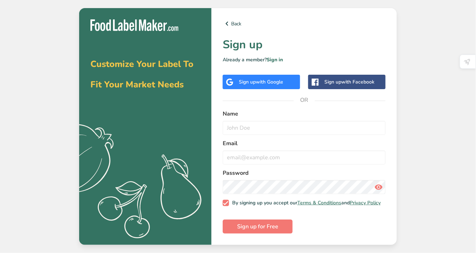
click at [322, 77] on div "Sign up with Facebook" at bounding box center [346, 82] width 77 height 14
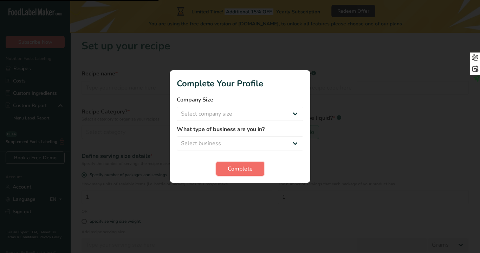
click at [252, 171] on span "Complete" at bounding box center [240, 168] width 25 height 8
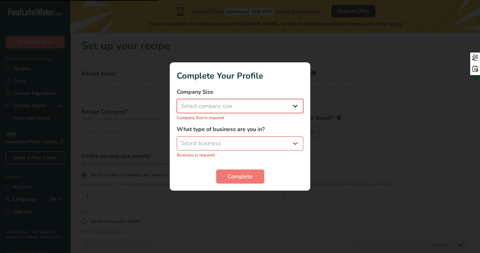
click at [260, 104] on select "Select company size Fewer than 10 Employees 10 to 50 Employees 51 to 500 Employ…" at bounding box center [240, 106] width 127 height 14
select select "1"
click at [177, 103] on select "Select company size Fewer than 10 Employees 10 to 50 Employees 51 to 500 Employ…" at bounding box center [240, 106] width 127 height 14
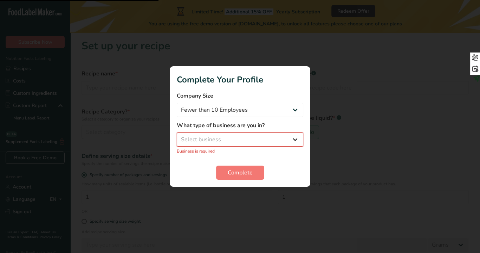
click at [223, 135] on select "Select business Packaged Food Manufacturer Restaurant & Cafe Bakery Meal Plans …" at bounding box center [240, 139] width 127 height 14
select select "1"
click at [177, 136] on select "Select business Packaged Food Manufacturer Restaurant & Cafe Bakery Meal Plans …" at bounding box center [240, 139] width 127 height 14
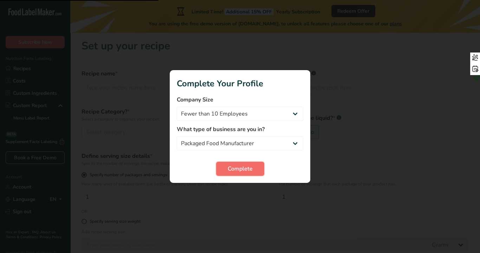
click at [227, 168] on button "Complete" at bounding box center [240, 168] width 48 height 14
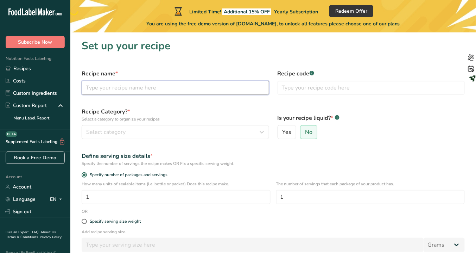
click at [133, 93] on input "text" at bounding box center [175, 88] width 187 height 14
type input "TROPICAL MIX"
click at [167, 116] on label "Recipe Category? * Select a category to organize your recipes" at bounding box center [175, 114] width 187 height 15
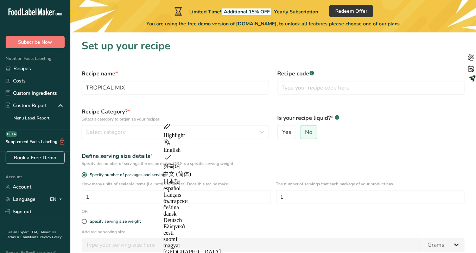
click at [187, 110] on label "Recipe Category? * Select a category to organize your recipes" at bounding box center [175, 114] width 187 height 15
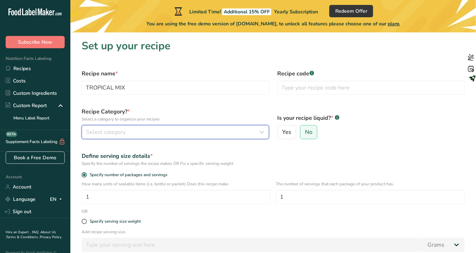
click at [182, 131] on div "Select category" at bounding box center [173, 132] width 174 height 8
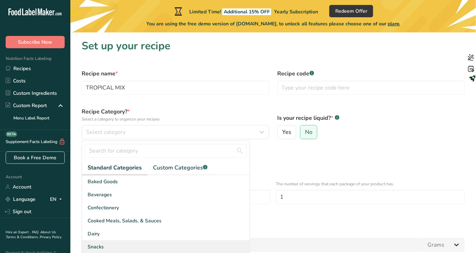
click at [107, 243] on div "Snacks" at bounding box center [166, 246] width 168 height 13
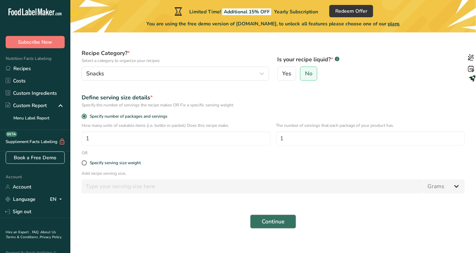
scroll to position [68, 0]
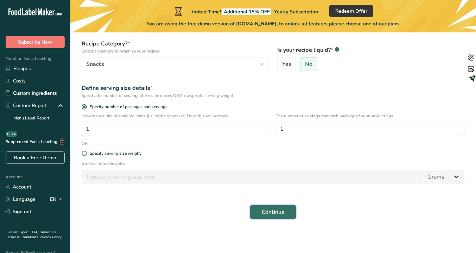
click at [259, 213] on button "Continue" at bounding box center [273, 212] width 46 height 14
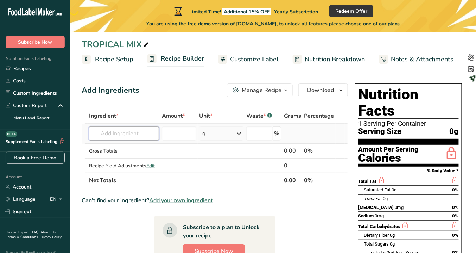
click at [131, 134] on input "text" at bounding box center [124, 133] width 70 height 14
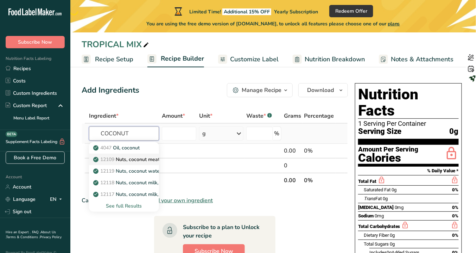
type input "COCONUT"
click at [139, 161] on p "12109 Nuts, coconut meat, dried (desiccated), sweetened, flaked, packaged" at bounding box center [183, 158] width 177 height 7
type input "Nuts, coconut meat, dried (desiccated), sweetened, flaked, packaged"
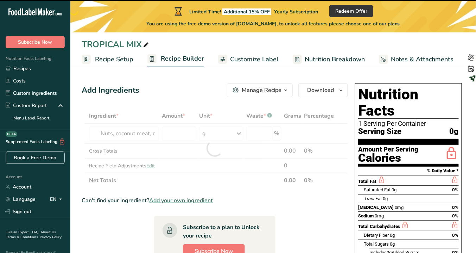
type input "0"
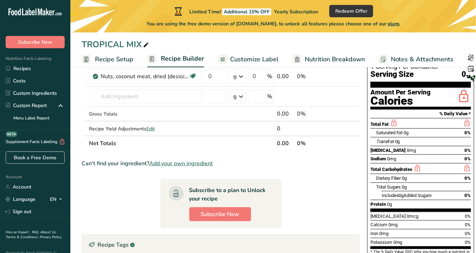
scroll to position [56, 0]
